Goal: Transaction & Acquisition: Purchase product/service

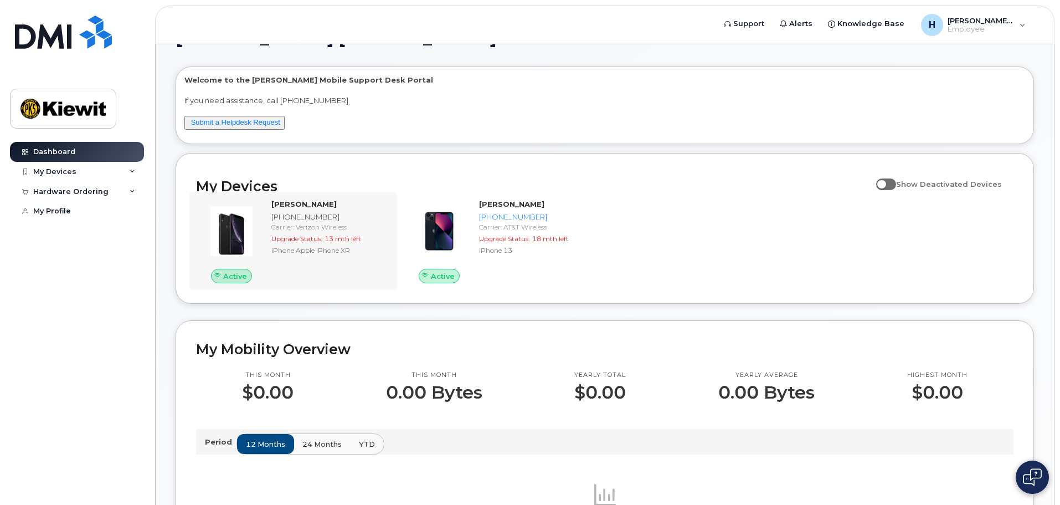
scroll to position [55, 0]
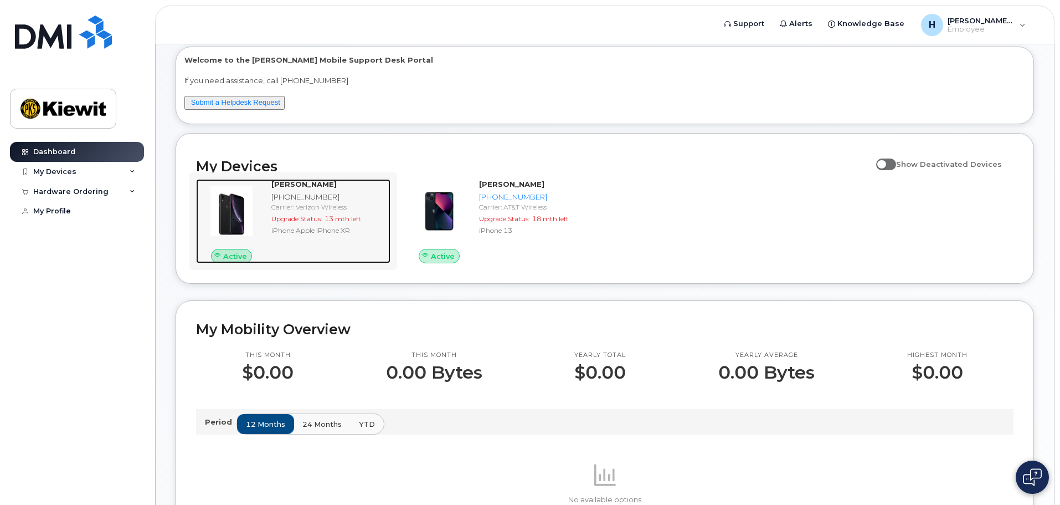
click at [281, 214] on div "Upgrade Status: 13 mth left" at bounding box center [328, 218] width 115 height 9
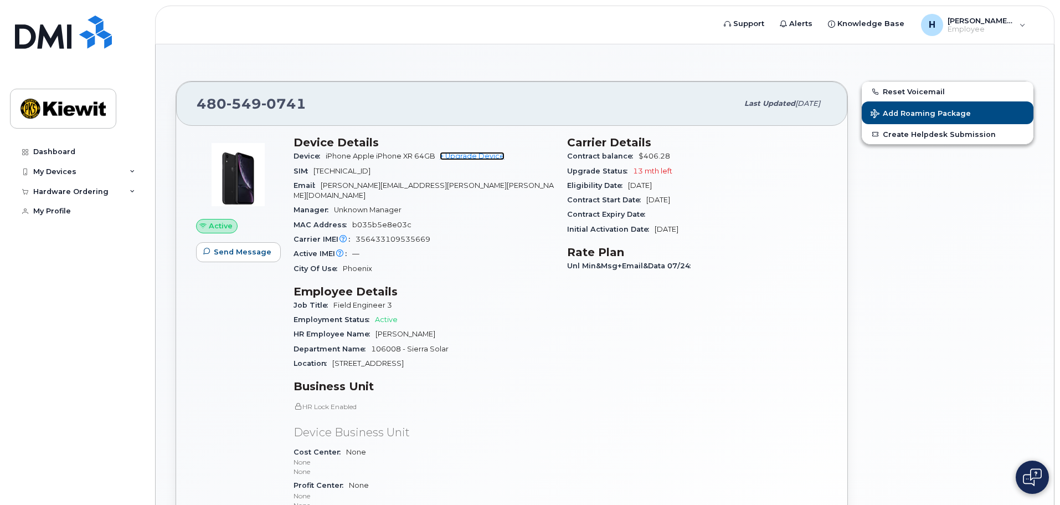
click at [466, 153] on link "+ Upgrade Device" at bounding box center [472, 156] width 65 height 8
click at [481, 160] on link "+ Upgrade Device" at bounding box center [472, 156] width 65 height 8
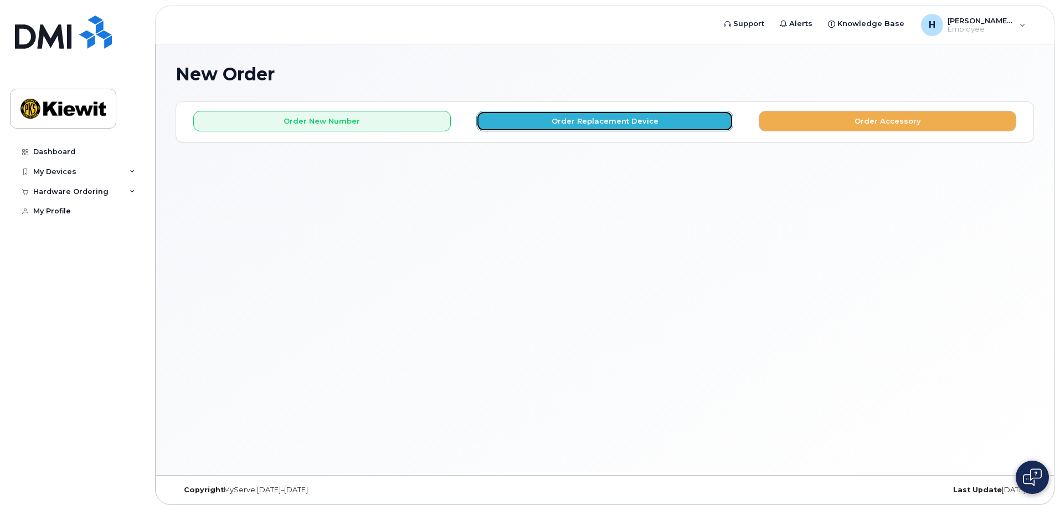
click at [571, 123] on button "Order Replacement Device" at bounding box center [605, 121] width 258 height 20
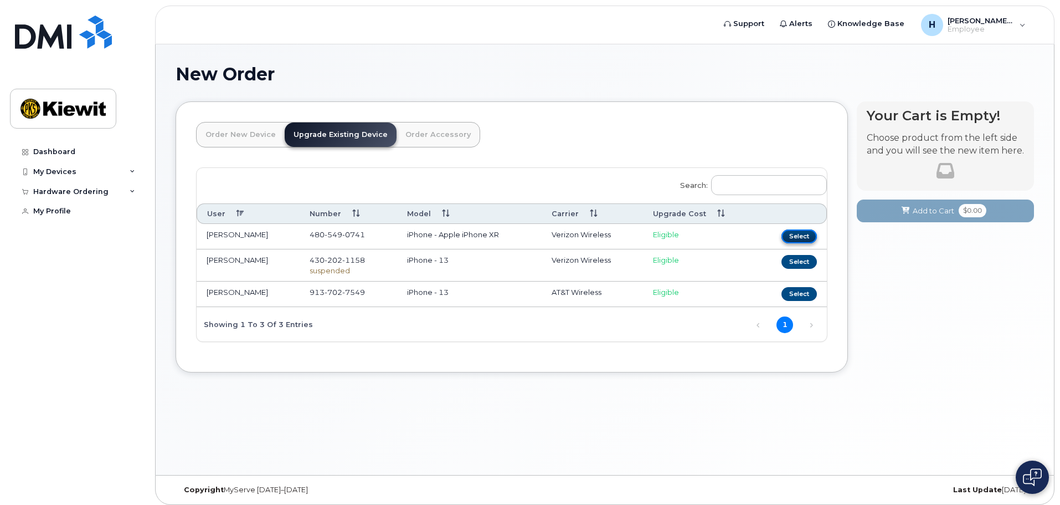
click at [799, 230] on button "Select" at bounding box center [799, 236] width 35 height 14
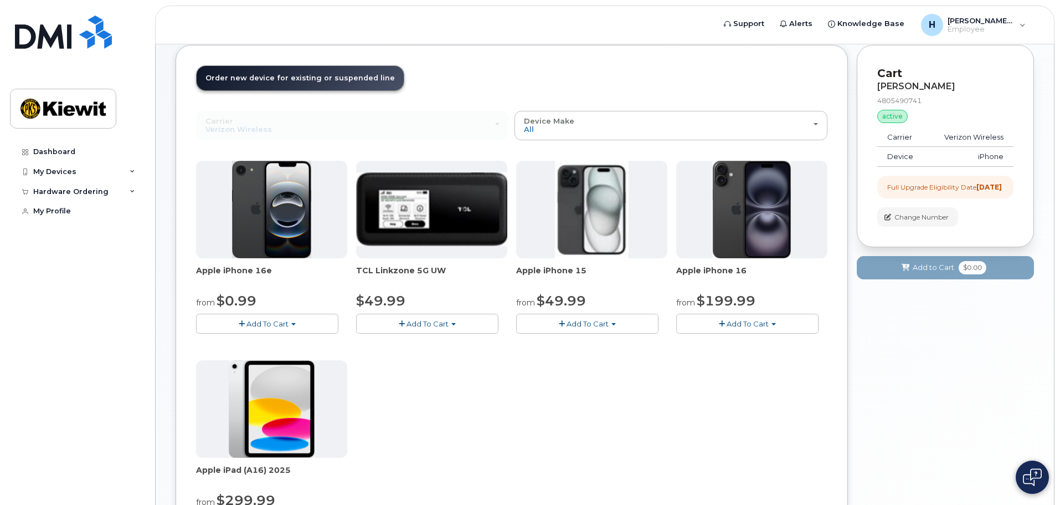
scroll to position [55, 0]
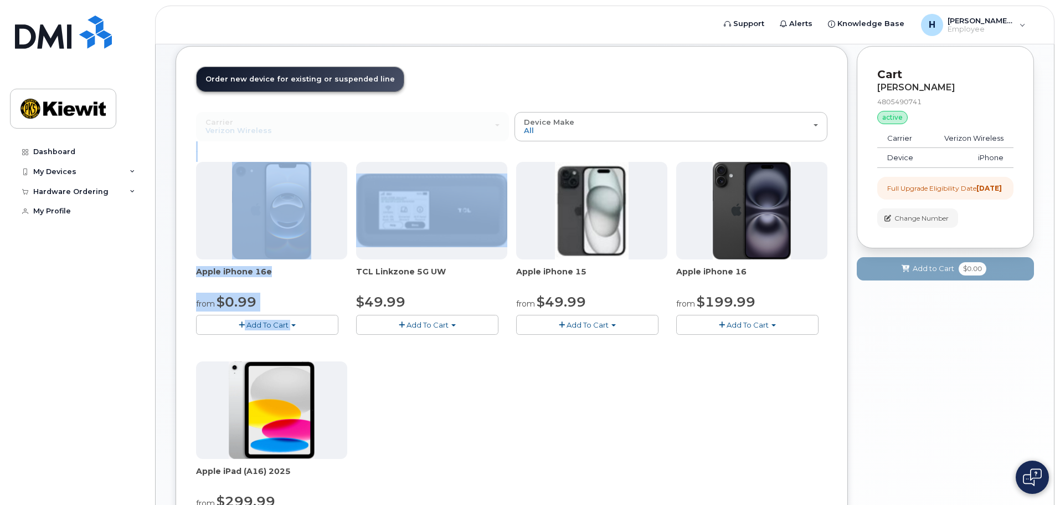
click at [495, 220] on div "Use Suspended Line HOLLY WEYAND 4805490741 No No change Yes Carrier Verizon Wir…" at bounding box center [511, 332] width 631 height 440
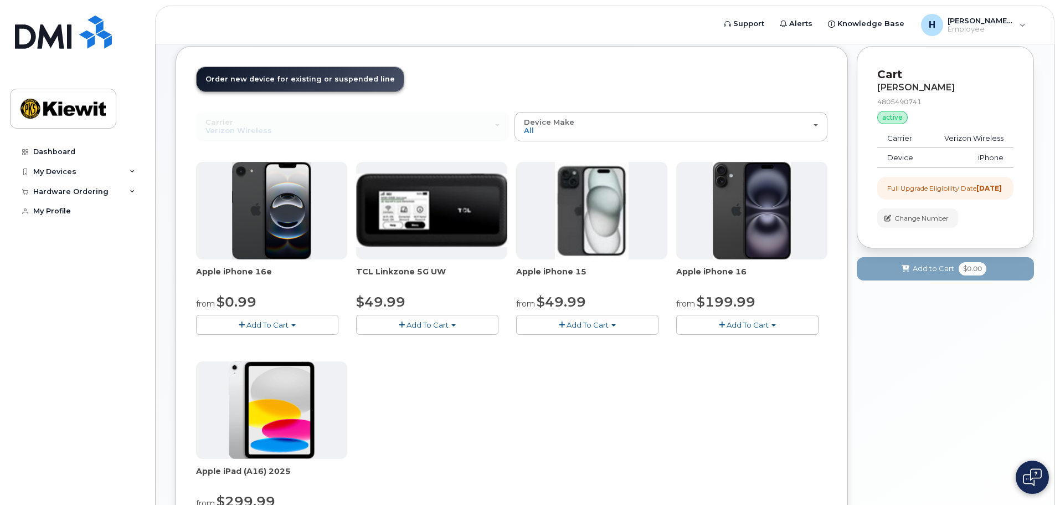
click at [393, 99] on header "Order New Device Upgrade Existing Device Order Accessory Order new device and n…" at bounding box center [511, 88] width 631 height 45
click at [599, 325] on span "Add To Cart" at bounding box center [588, 324] width 42 height 9
drag, startPoint x: 731, startPoint y: 378, endPoint x: 746, endPoint y: 362, distance: 22.4
click at [731, 378] on div "Apple iPhone 16e from $0.99 Add To Cart $0.99 - 2 Year Upgrade (128GB) $599.99 …" at bounding box center [511, 357] width 631 height 390
click at [774, 329] on button "Add To Cart" at bounding box center [747, 324] width 142 height 19
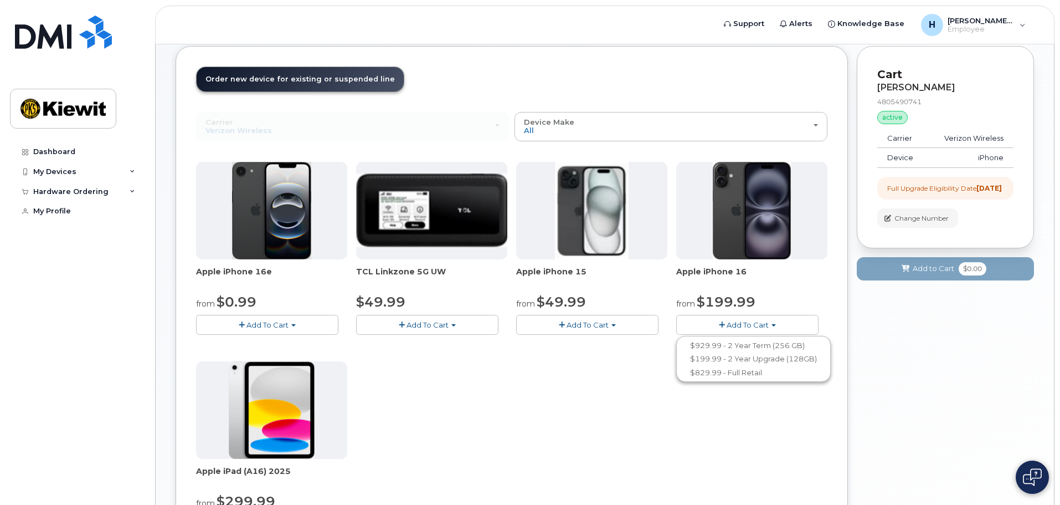
click at [590, 387] on div "Apple iPhone 16e from $0.99 Add To Cart $0.99 - 2 Year Upgrade (128GB) $599.99 …" at bounding box center [511, 357] width 631 height 390
click at [290, 317] on button "Add To Cart" at bounding box center [267, 324] width 142 height 19
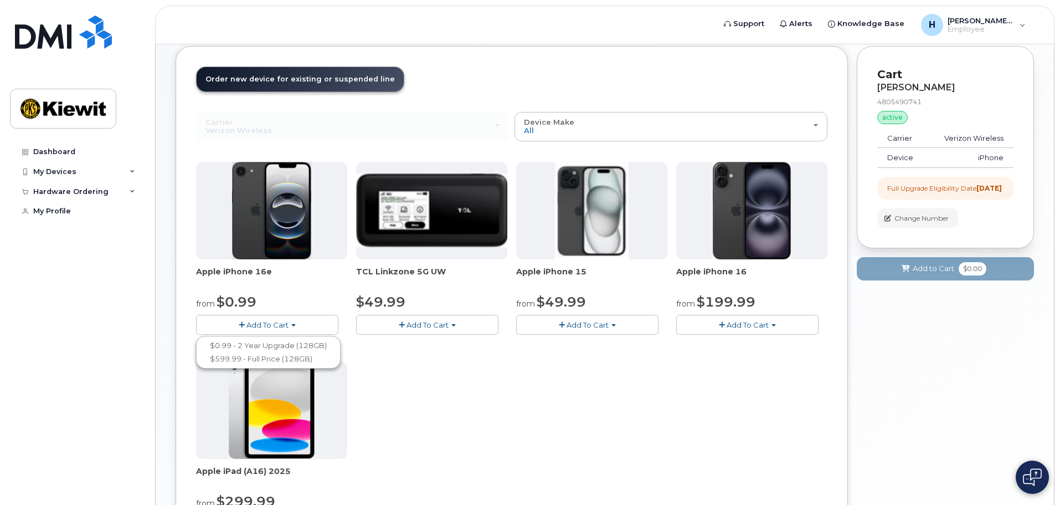
click at [445, 388] on div "Apple iPhone 16e from $0.99 Add To Cart $0.99 - 2 Year Upgrade (128GB) $599.99 …" at bounding box center [511, 357] width 631 height 390
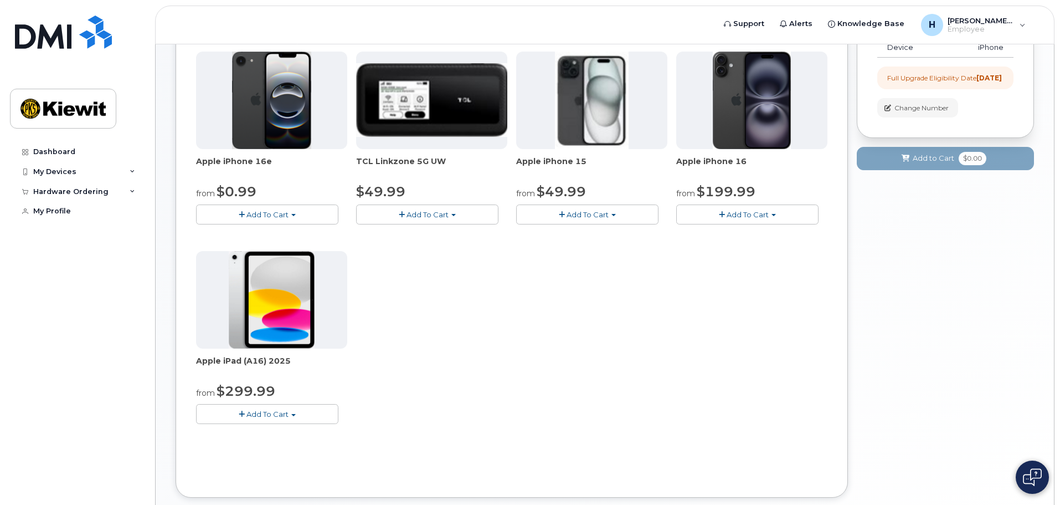
scroll to position [166, 0]
click at [578, 210] on span "Add To Cart" at bounding box center [588, 213] width 42 height 9
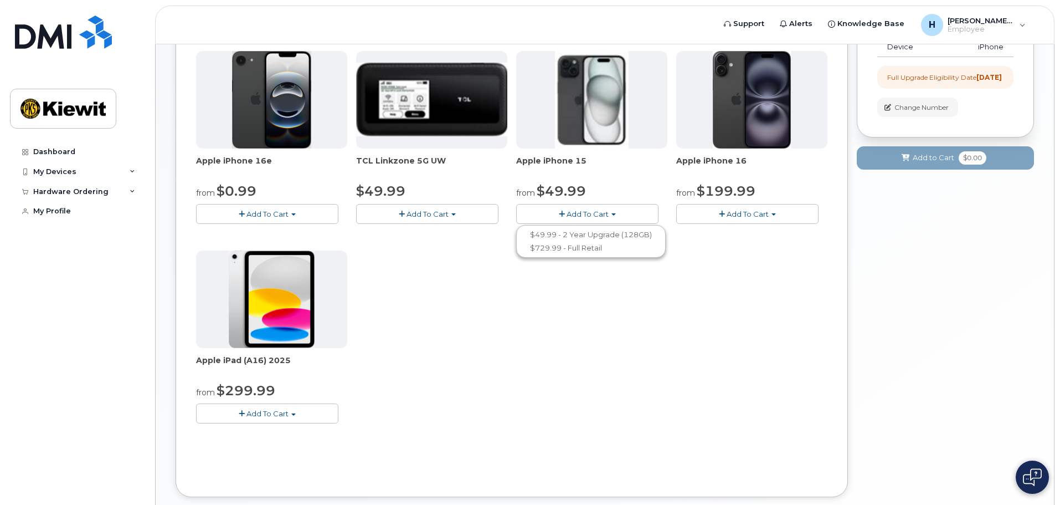
click at [594, 87] on img at bounding box center [592, 99] width 74 height 97
click at [561, 130] on img at bounding box center [592, 99] width 74 height 97
click at [587, 213] on span "Add To Cart" at bounding box center [588, 213] width 42 height 9
click at [575, 239] on link "$49.99 - 2 Year Upgrade (128GB)" at bounding box center [591, 235] width 144 height 14
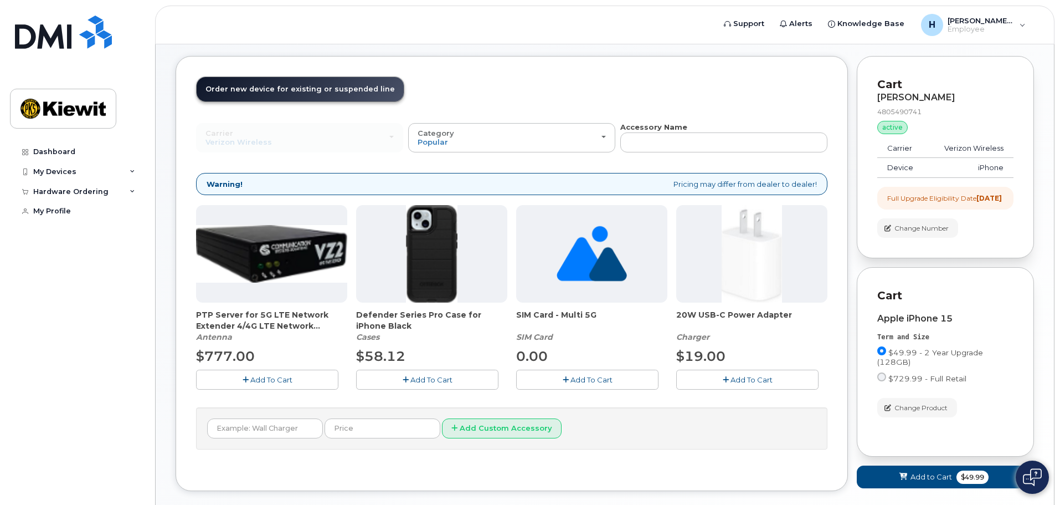
scroll to position [2, 0]
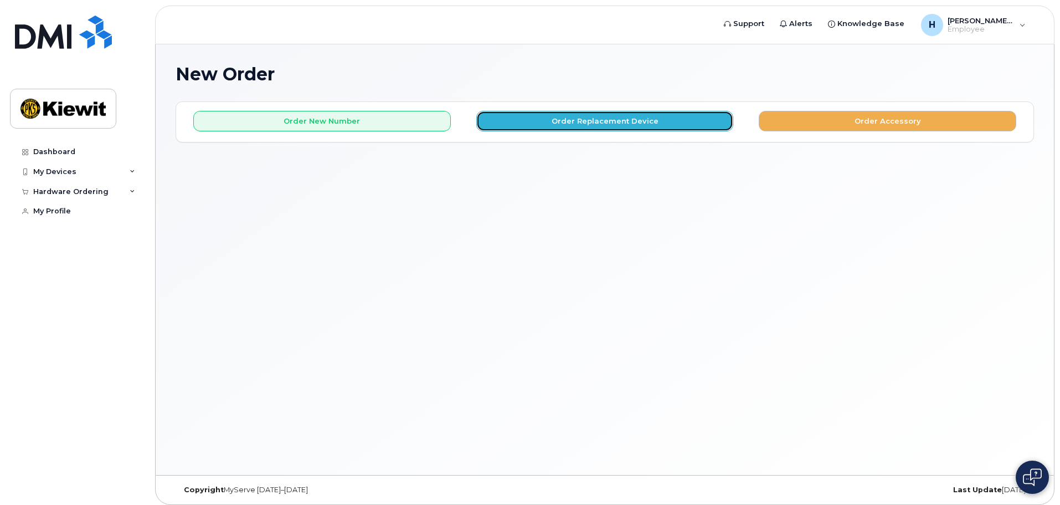
click at [664, 121] on button "Order Replacement Device" at bounding box center [605, 121] width 258 height 20
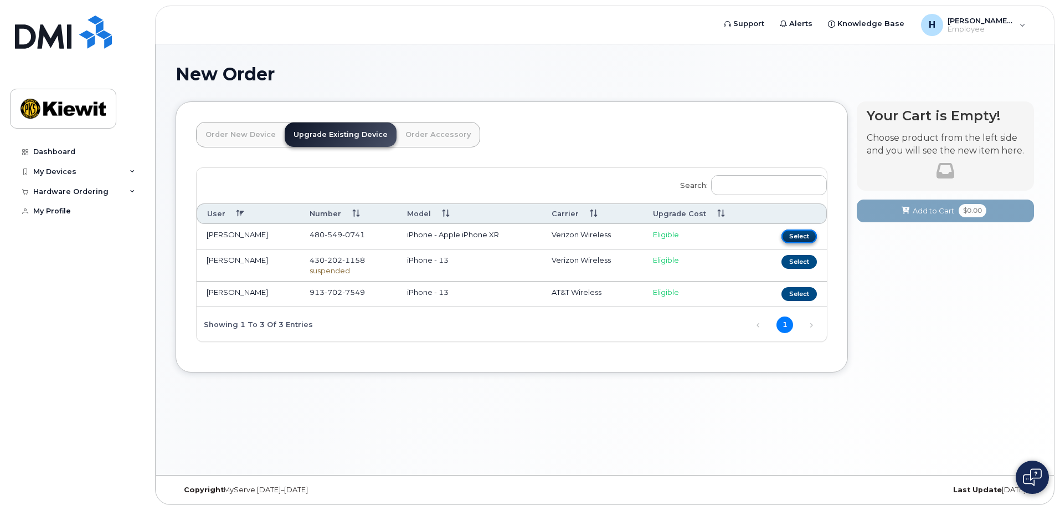
click at [793, 241] on button "Select" at bounding box center [799, 236] width 35 height 14
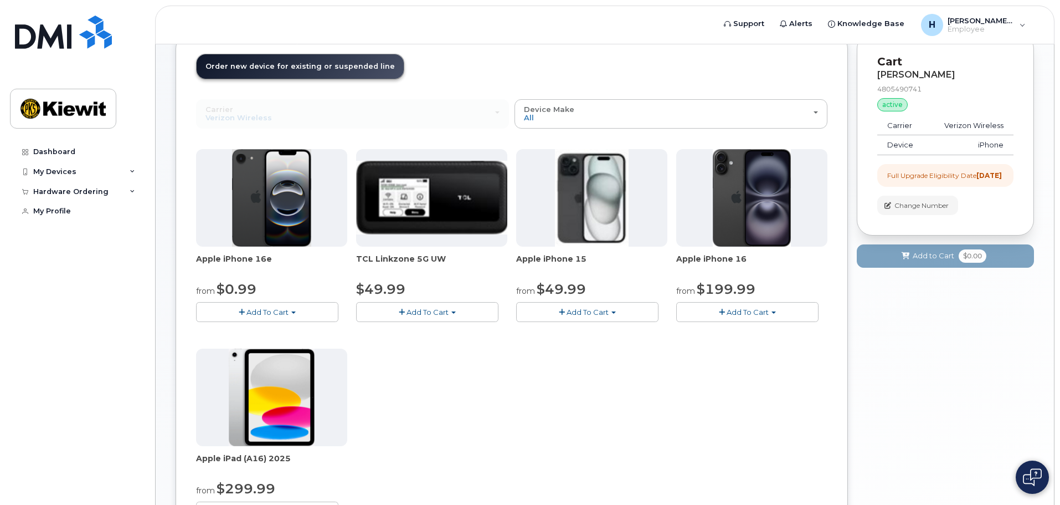
scroll to position [64, 0]
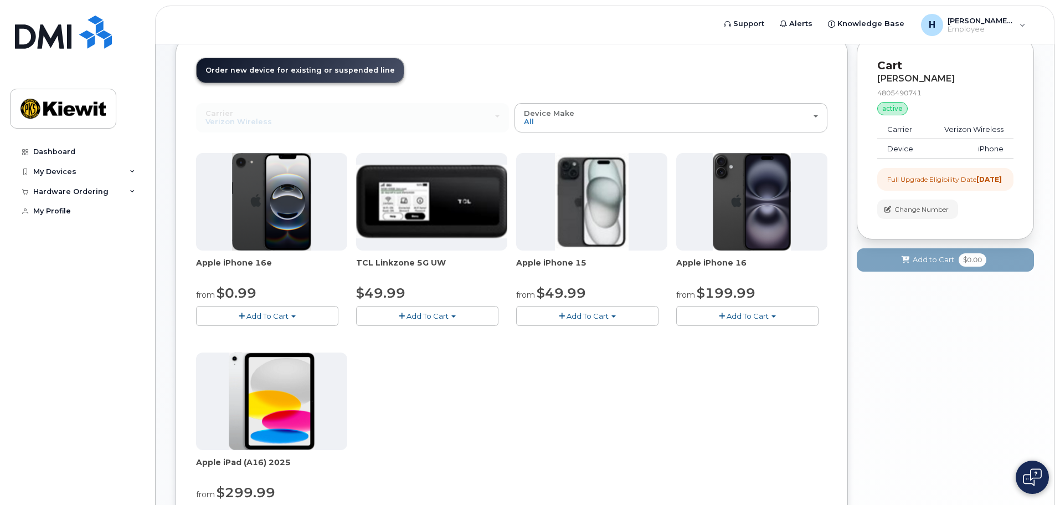
click at [255, 313] on span "Add To Cart" at bounding box center [267, 315] width 42 height 9
click at [575, 377] on div "Apple iPhone 16e from $0.99 Add To Cart $0.99 - 2 Year Upgrade (128GB) $599.99 …" at bounding box center [511, 348] width 631 height 390
click at [614, 318] on button "Add To Cart" at bounding box center [587, 315] width 142 height 19
click at [464, 437] on div "Apple iPhone 16e from $0.99 Add To Cart $0.99 - 2 Year Upgrade (128GB) $599.99 …" at bounding box center [511, 348] width 631 height 390
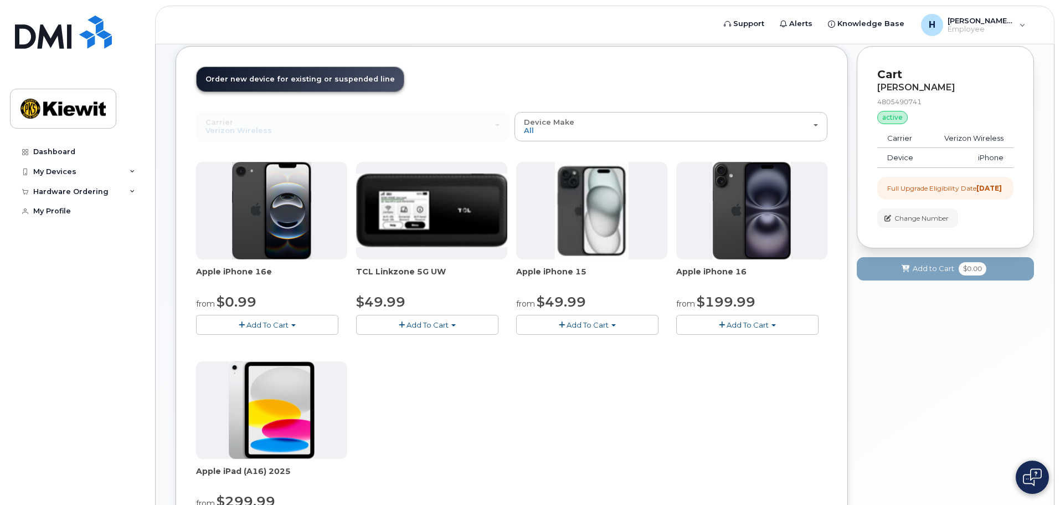
scroll to position [0, 0]
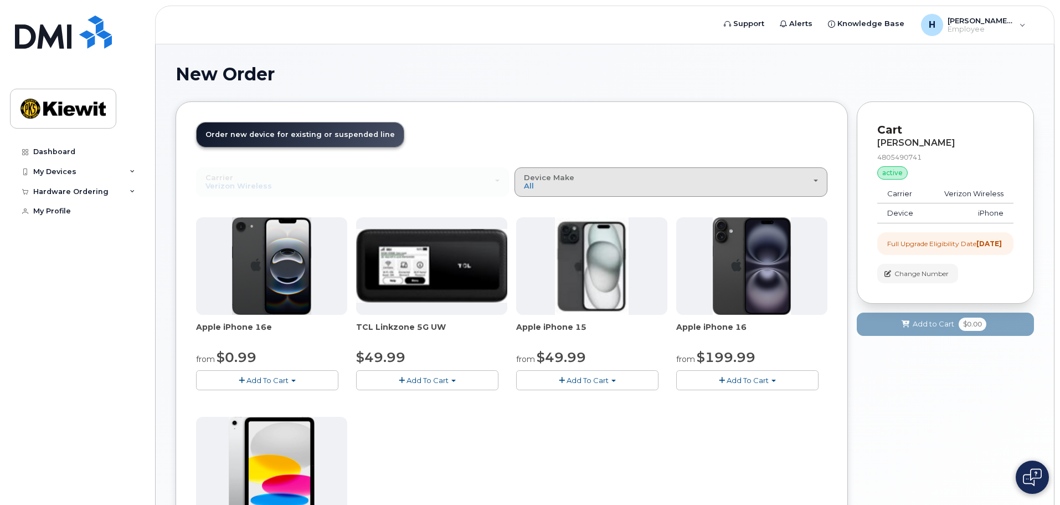
click at [622, 183] on div "Device Make All iPhone Modem Tablet" at bounding box center [671, 181] width 294 height 17
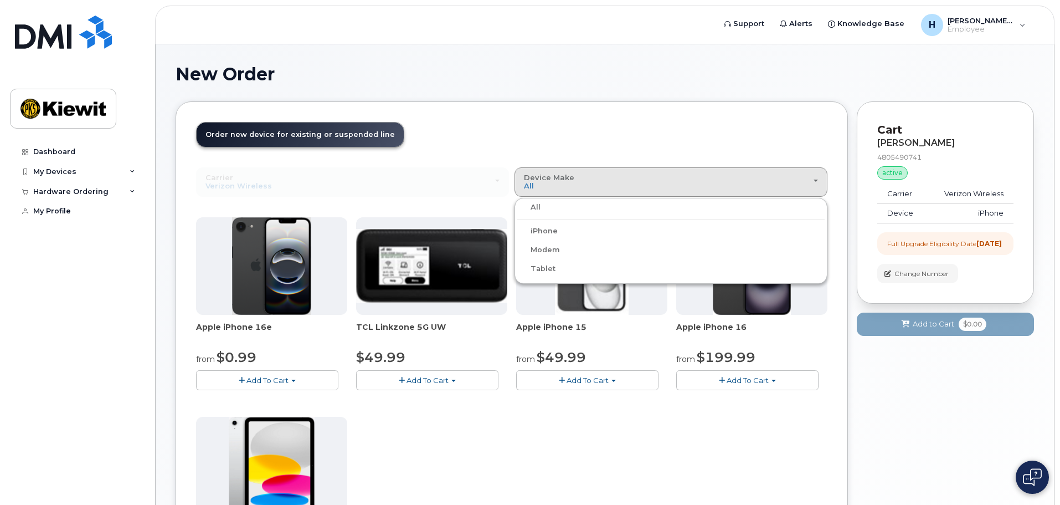
click at [546, 231] on label "iPhone" at bounding box center [537, 230] width 40 height 13
click at [0, 0] on input "iPhone" at bounding box center [0, 0] width 0 height 0
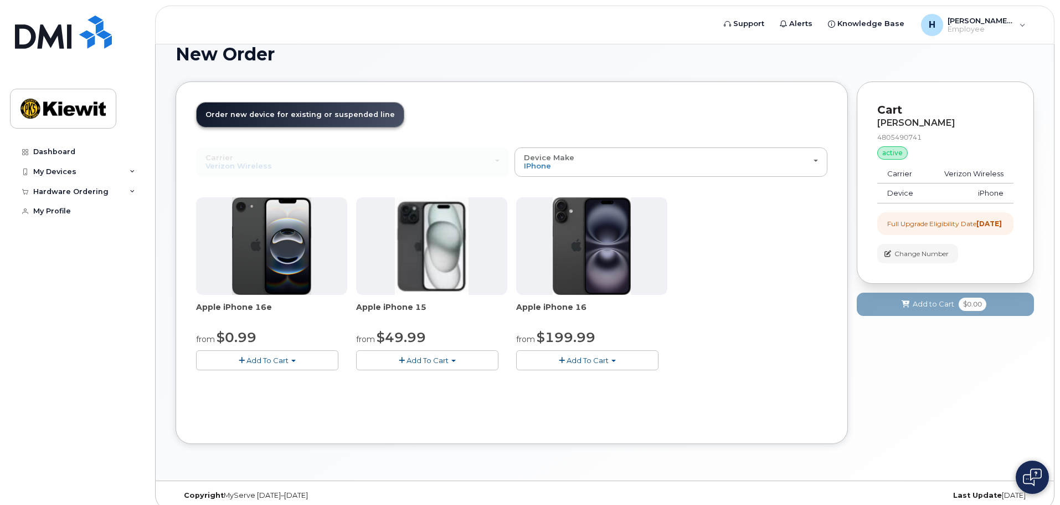
scroll to position [31, 0]
